Goal: Transaction & Acquisition: Subscribe to service/newsletter

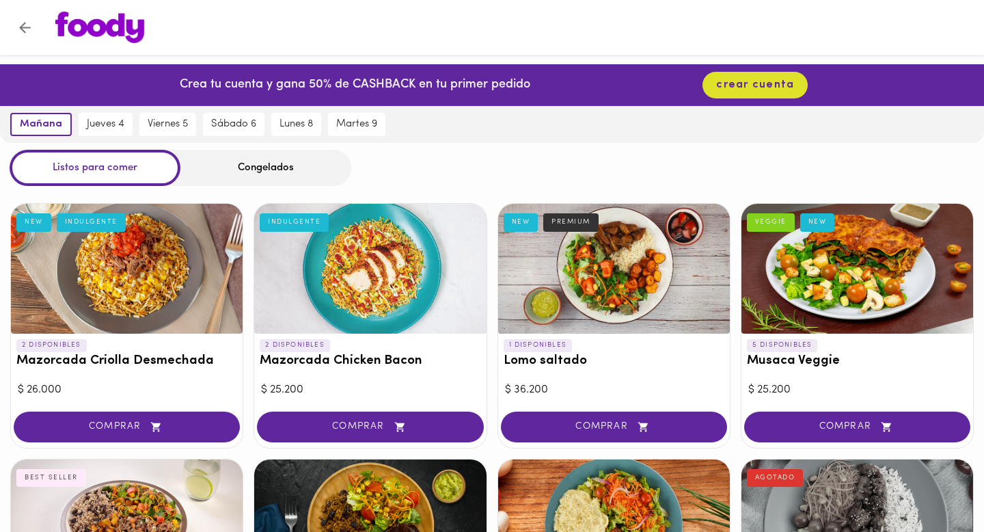
click at [28, 27] on icon "Volver" at bounding box center [25, 28] width 12 height 12
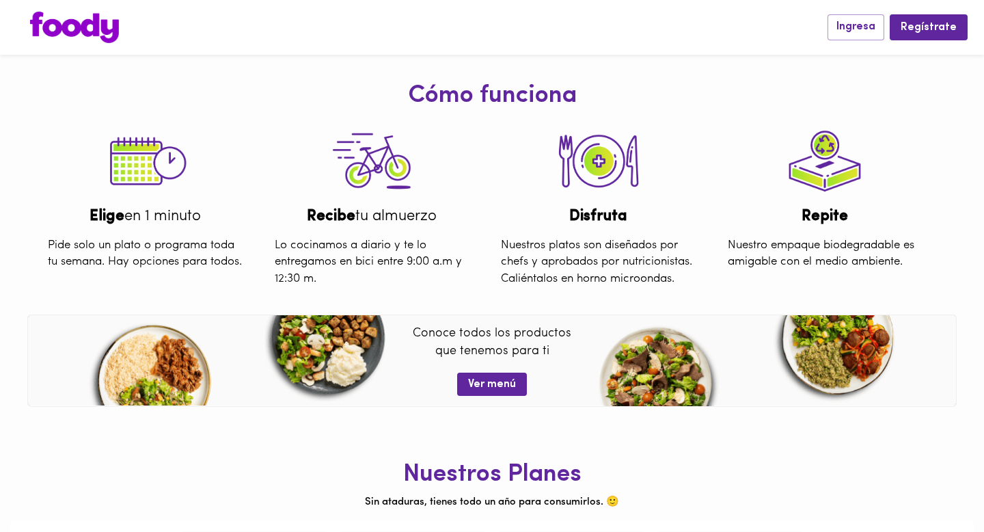
scroll to position [481, 0]
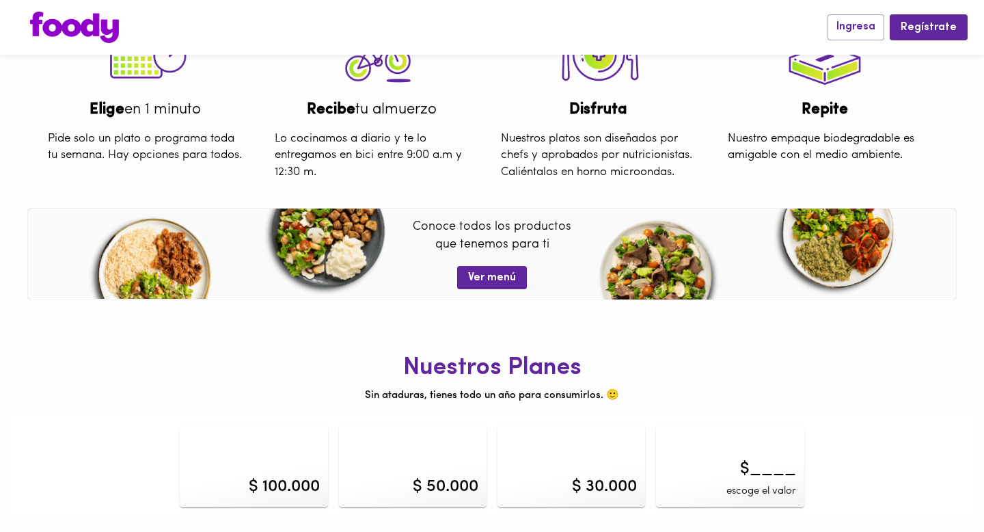
click at [465, 458] on div "$ 50.000" at bounding box center [413, 466] width 148 height 82
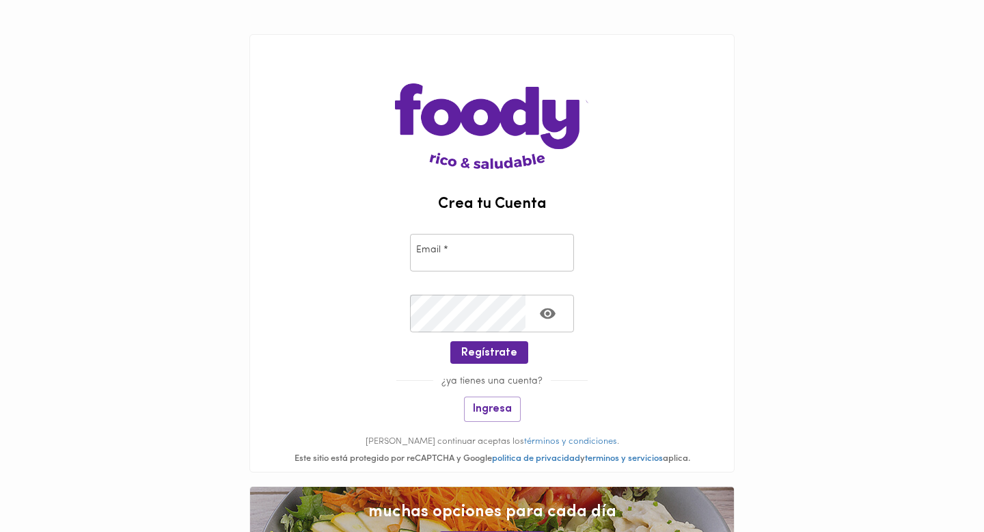
click at [505, 238] on input "email" at bounding box center [492, 253] width 164 height 38
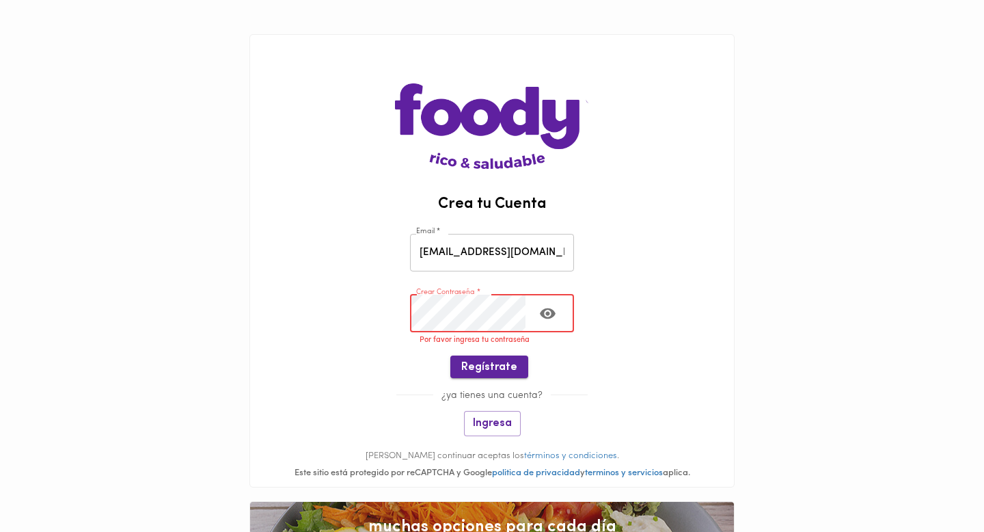
click at [471, 377] on button "Regístrate" at bounding box center [489, 366] width 78 height 23
click at [497, 363] on span "Regístrate" at bounding box center [489, 367] width 56 height 13
click at [503, 264] on input "[EMAIL_ADDRESS][DOMAIN_NAME]" at bounding box center [492, 253] width 164 height 38
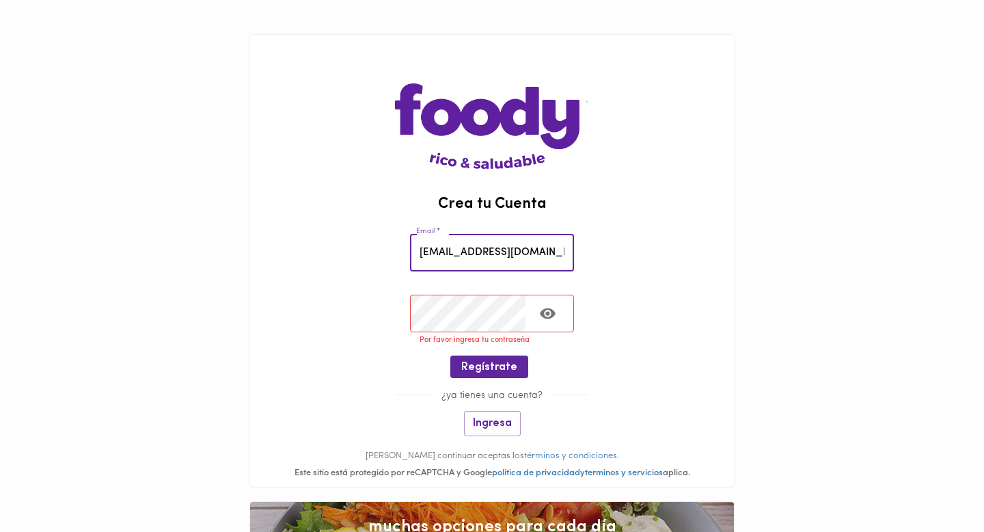
click at [503, 264] on input "[EMAIL_ADDRESS][DOMAIN_NAME]" at bounding box center [492, 253] width 164 height 38
type input "[EMAIL_ADDRESS][DOMAIN_NAME]"
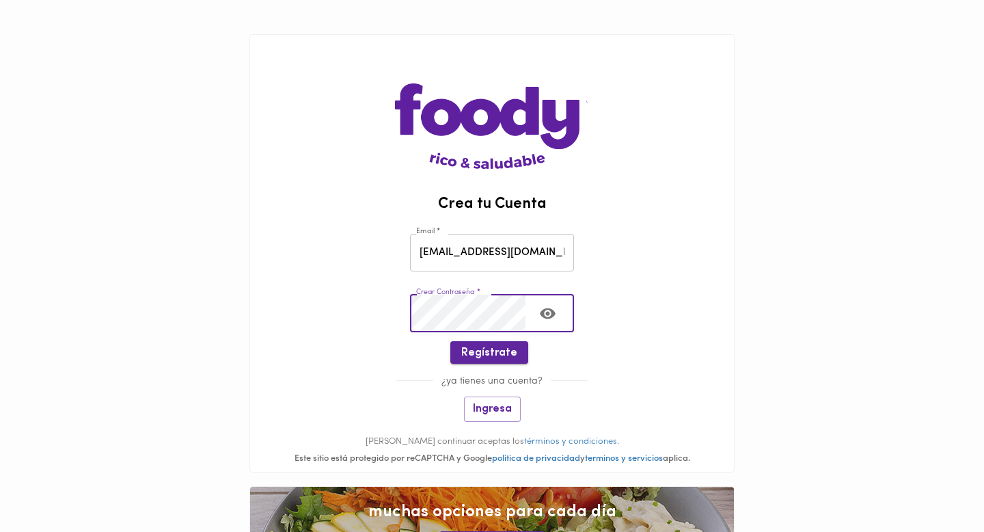
click at [480, 349] on span "Regístrate" at bounding box center [489, 352] width 56 height 13
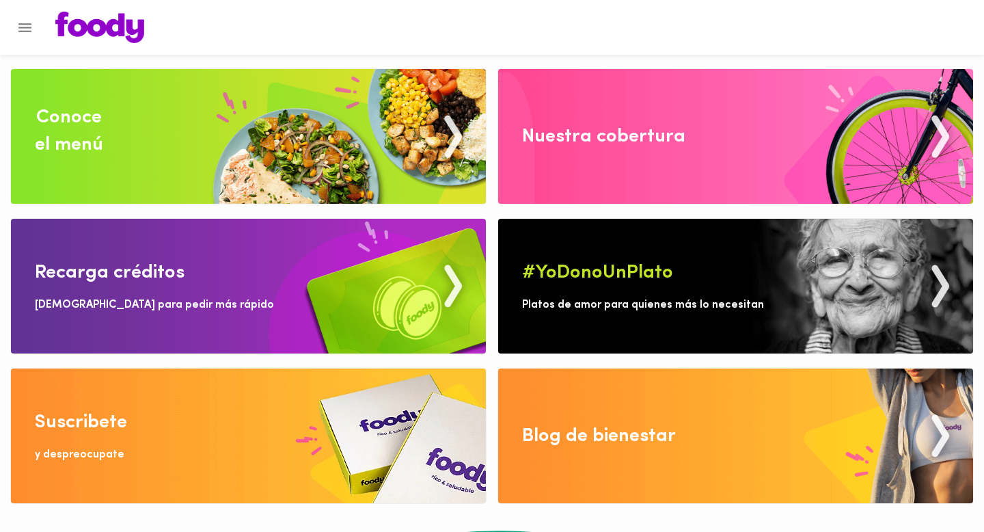
click at [27, 29] on icon "Menu" at bounding box center [24, 27] width 17 height 17
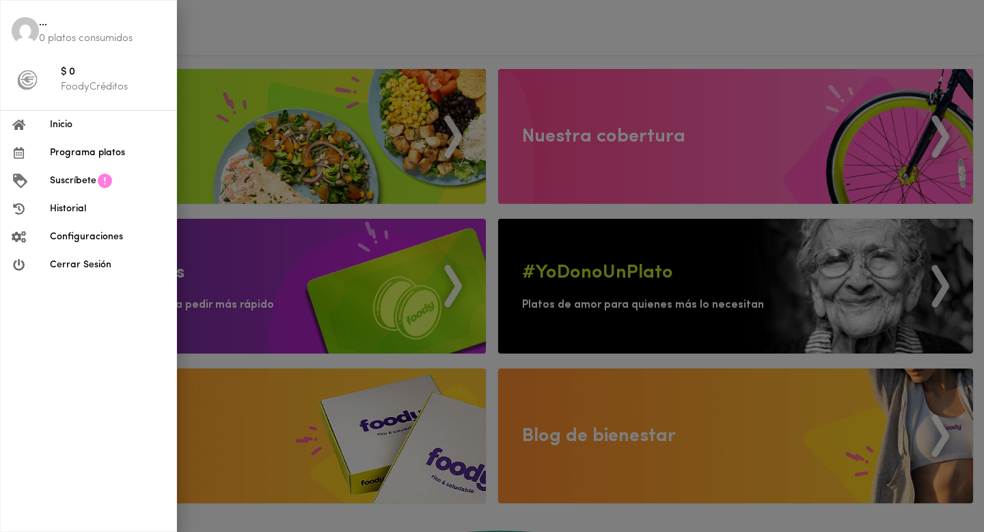
click at [75, 126] on span "Inicio" at bounding box center [107, 125] width 115 height 14
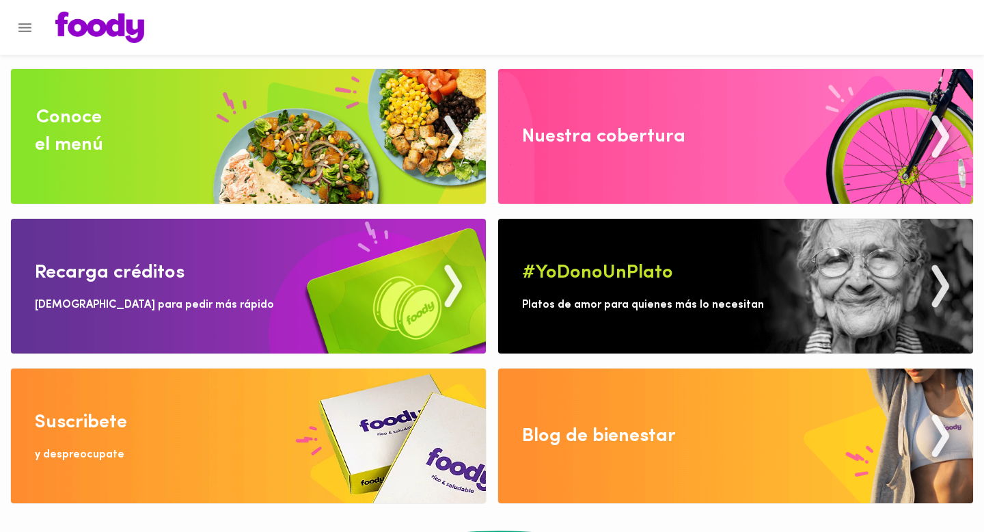
click at [24, 32] on icon "Menu" at bounding box center [24, 27] width 17 height 17
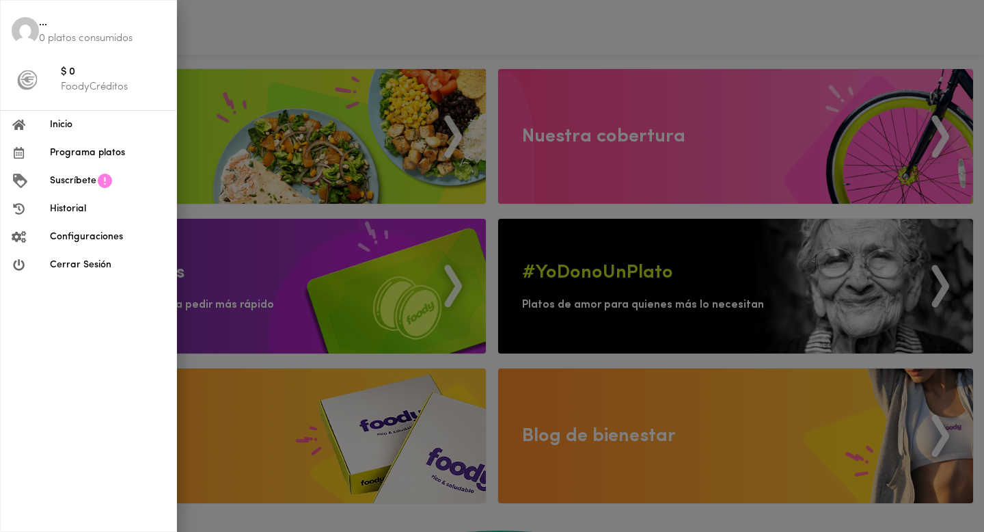
click at [74, 126] on span "Inicio" at bounding box center [107, 125] width 115 height 14
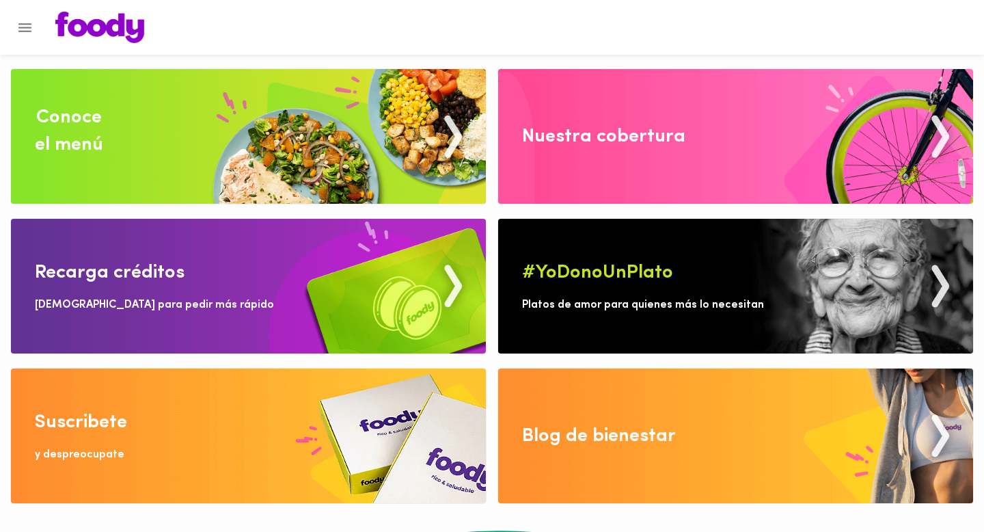
click at [193, 149] on img at bounding box center [248, 136] width 475 height 135
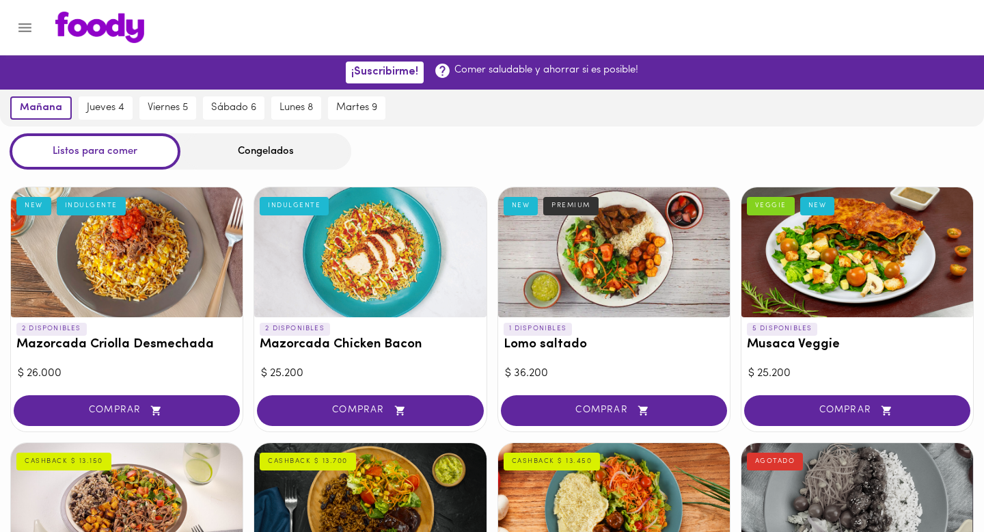
click at [21, 27] on icon "Menu" at bounding box center [24, 27] width 13 height 9
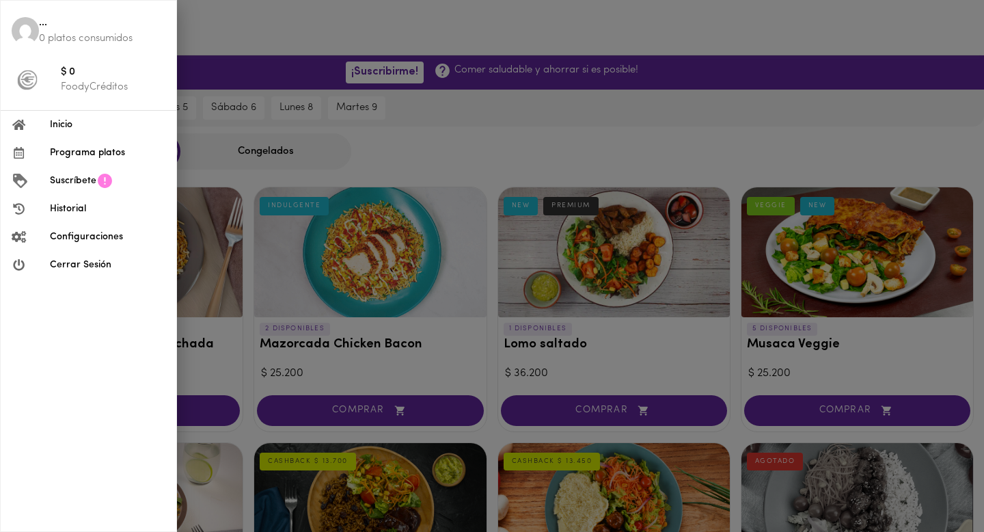
click at [105, 152] on span "Programa platos" at bounding box center [107, 153] width 115 height 14
